Goal: Find specific page/section: Find specific page/section

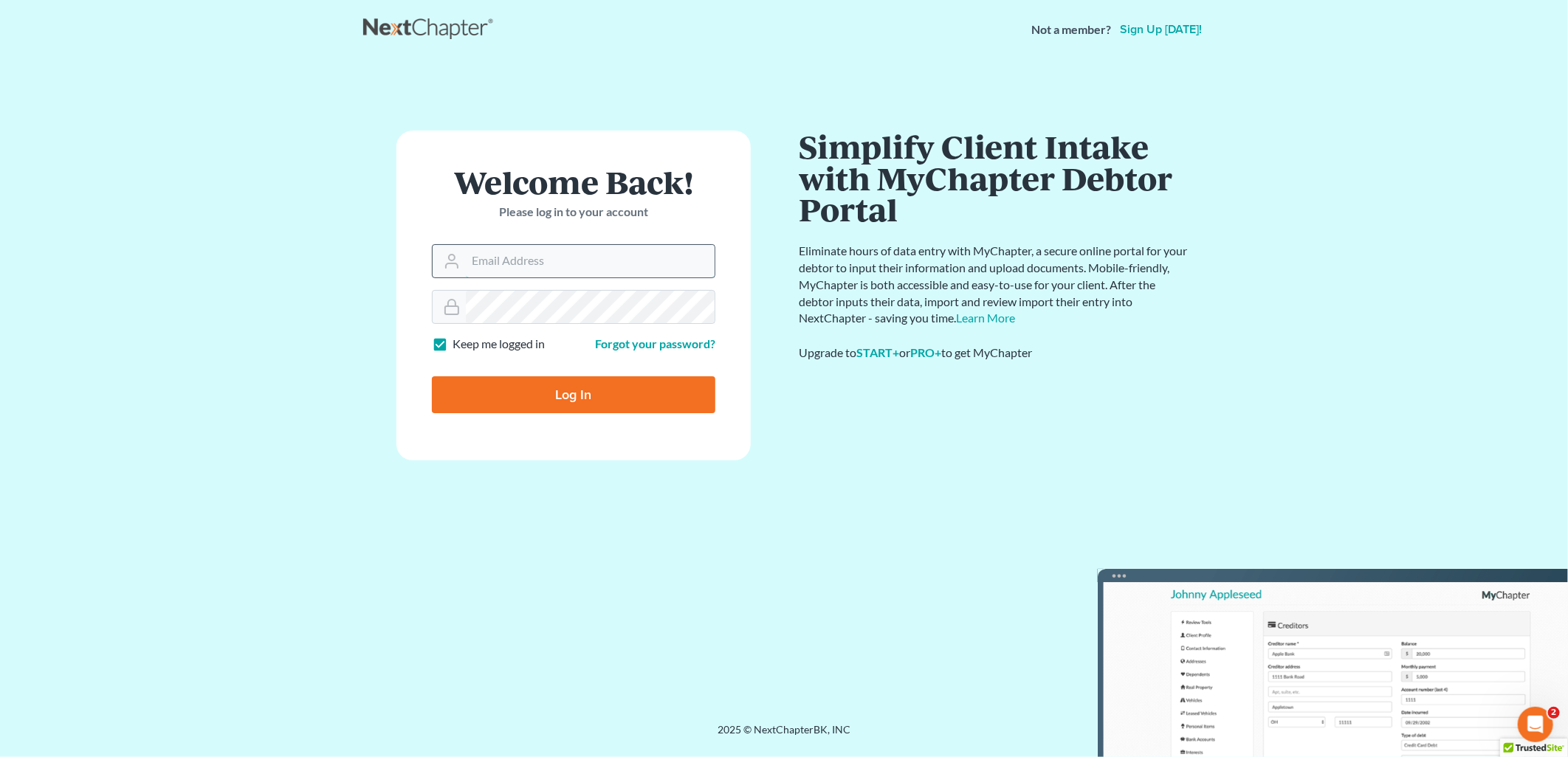
click at [485, 254] on input "Email Address" at bounding box center [591, 260] width 249 height 32
type input "[EMAIL_ADDRESS][DOMAIN_NAME]"
click at [432, 376] on input "Log In" at bounding box center [573, 395] width 283 height 37
type input "Thinking..."
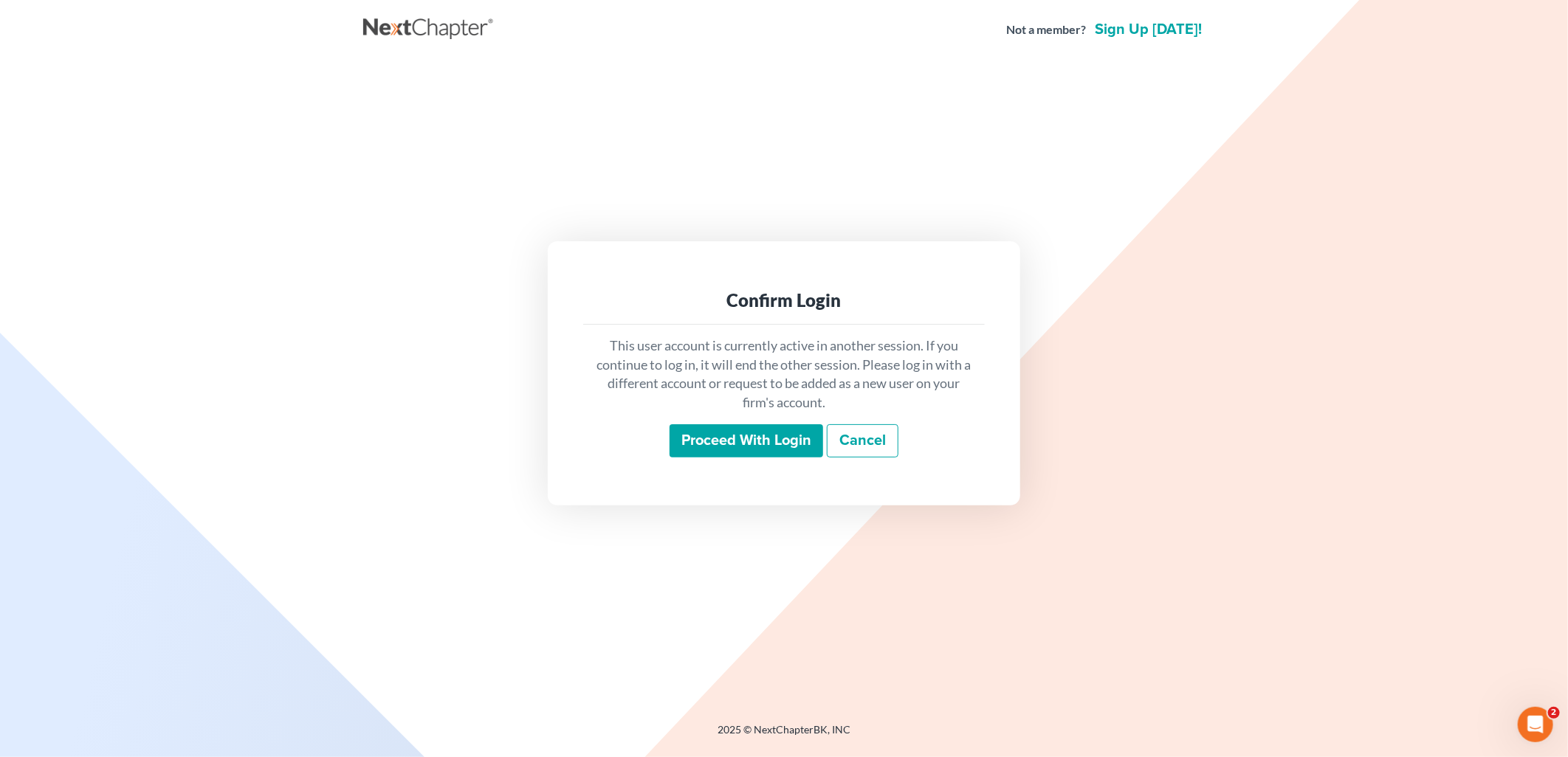
click at [747, 448] on input "Proceed with login" at bounding box center [747, 441] width 153 height 34
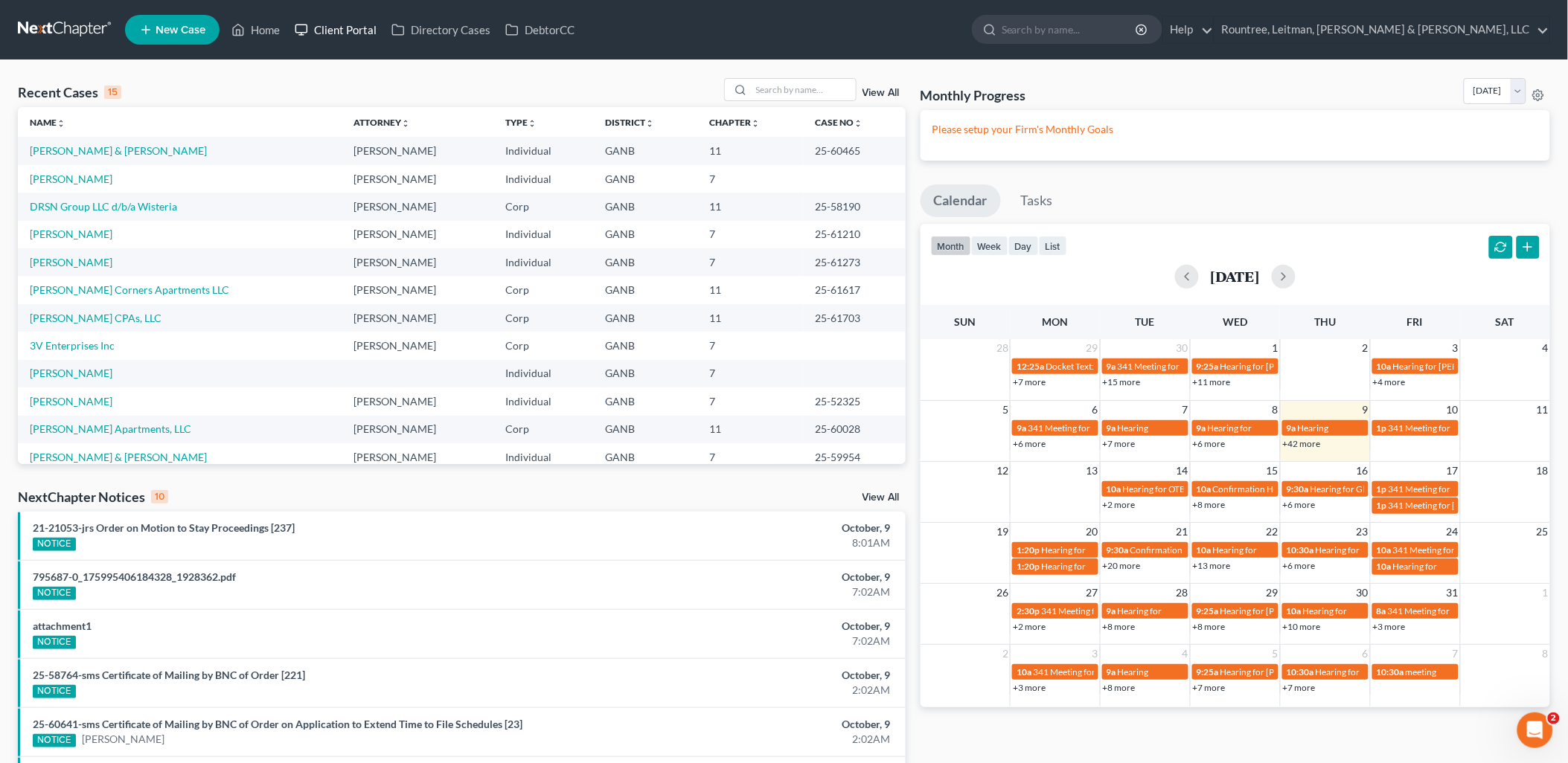
click at [334, 32] on link "Client Portal" at bounding box center [336, 30] width 97 height 27
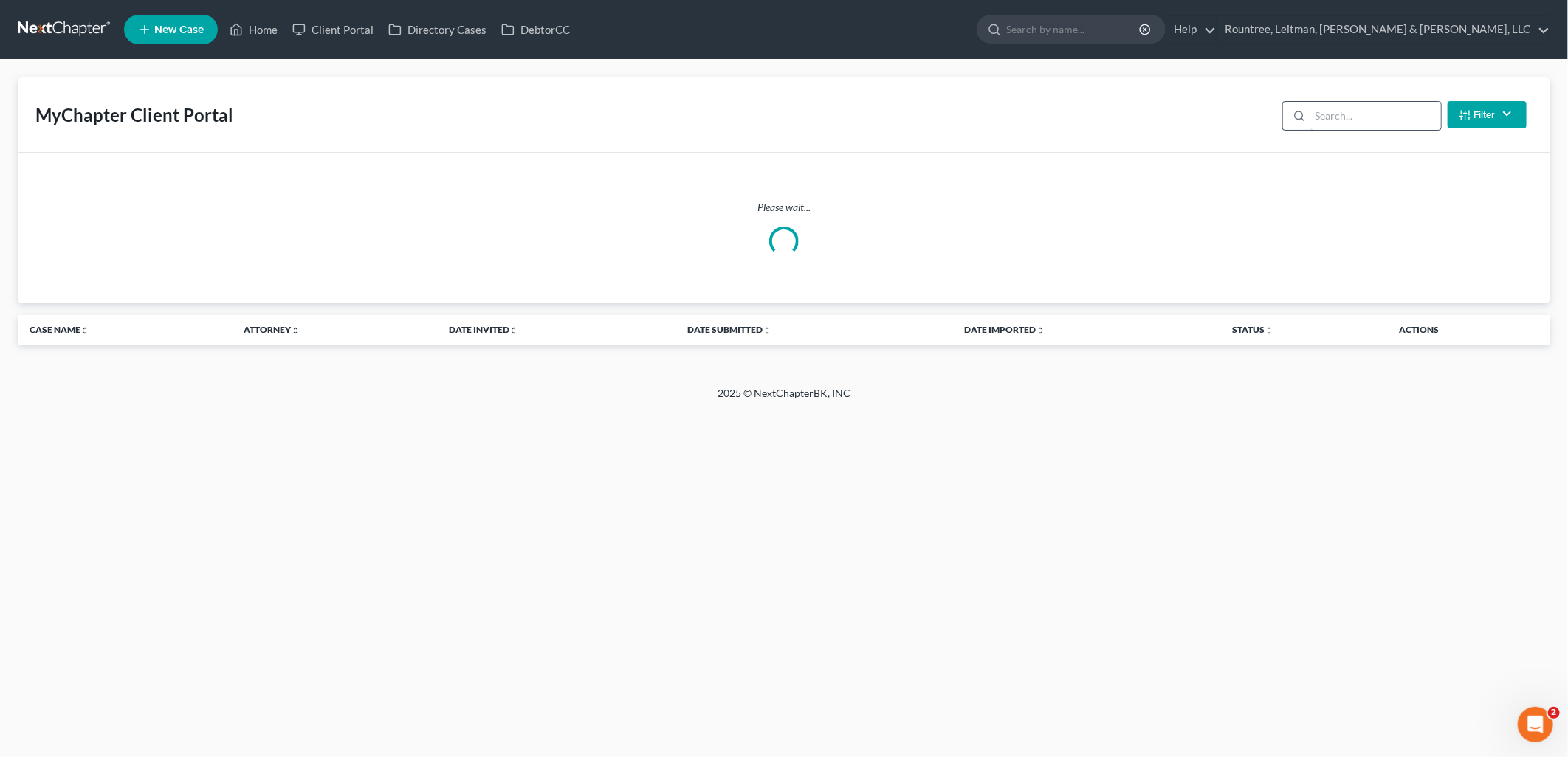
click at [1371, 109] on input "search" at bounding box center [1375, 116] width 131 height 28
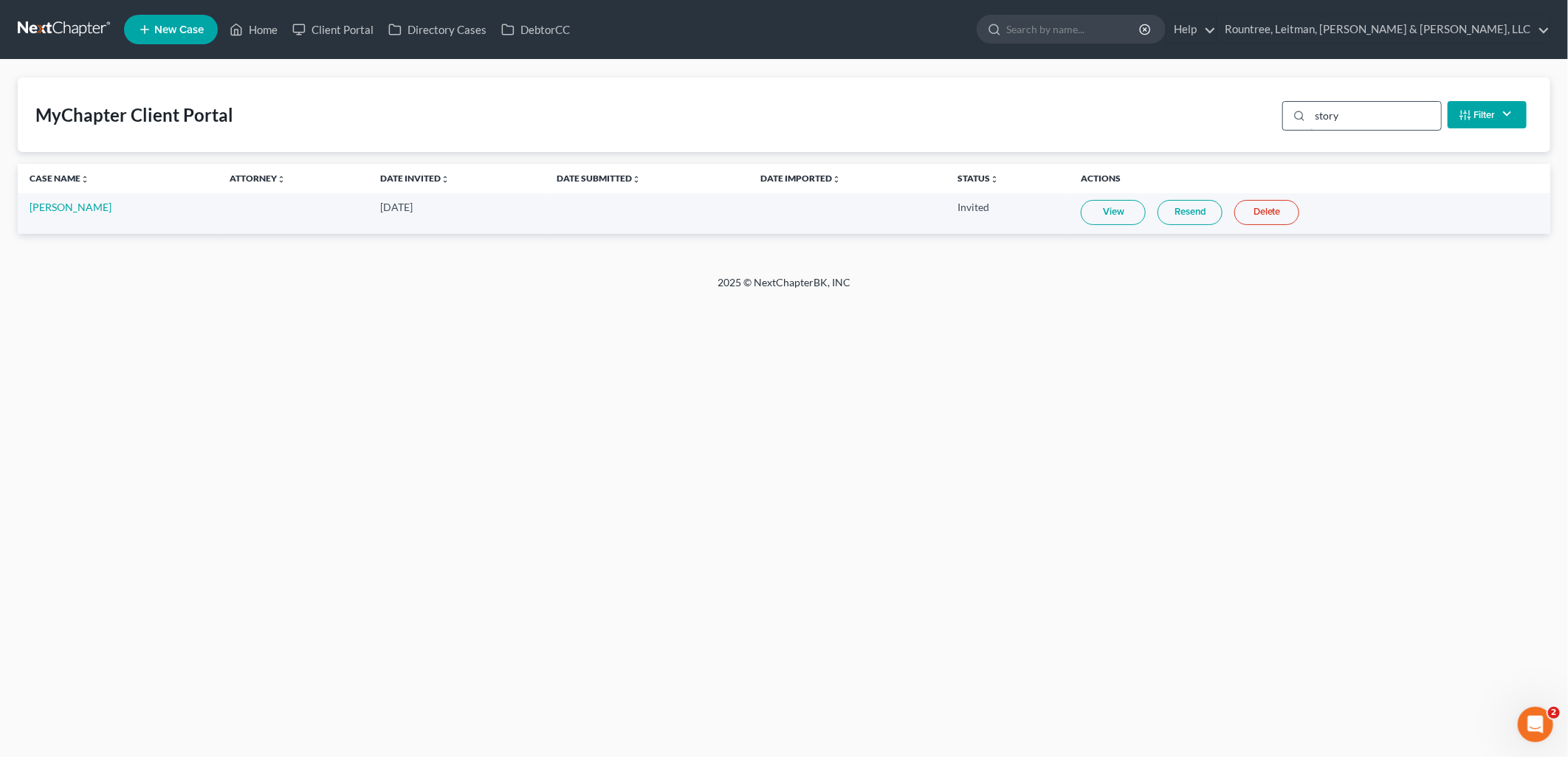
click at [1342, 119] on input "story" at bounding box center [1375, 116] width 131 height 28
click at [1342, 118] on input "story" at bounding box center [1375, 116] width 131 height 28
type input "gaile"
click at [1107, 215] on link "View" at bounding box center [1133, 213] width 65 height 25
